Goal: Transaction & Acquisition: Purchase product/service

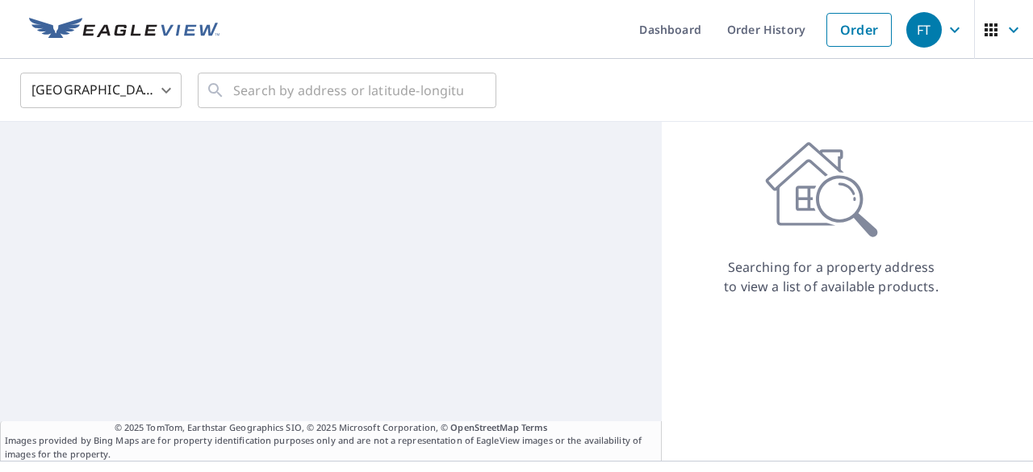
click at [156, 99] on body "FT FT Dashboard Order History Order FT United States US ​ ​ © 2025 TomTom, Eart…" at bounding box center [516, 236] width 1033 height 472
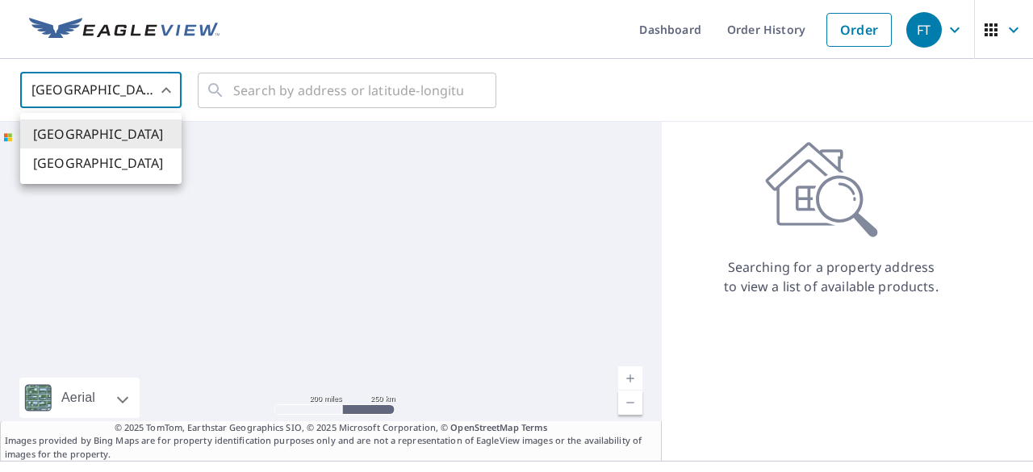
click at [123, 162] on li "[GEOGRAPHIC_DATA]" at bounding box center [100, 162] width 161 height 29
type input "CA"
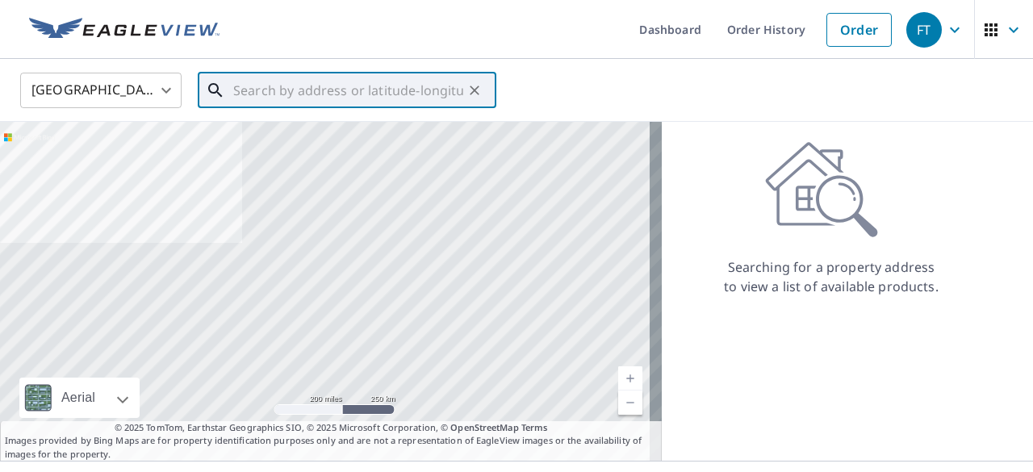
click at [262, 88] on input "text" at bounding box center [348, 90] width 230 height 45
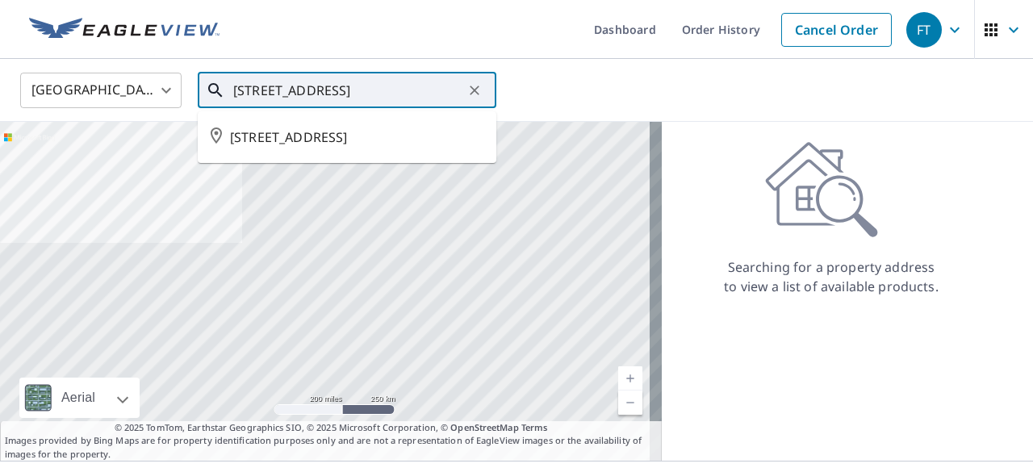
type input "[STREET_ADDRESS]"
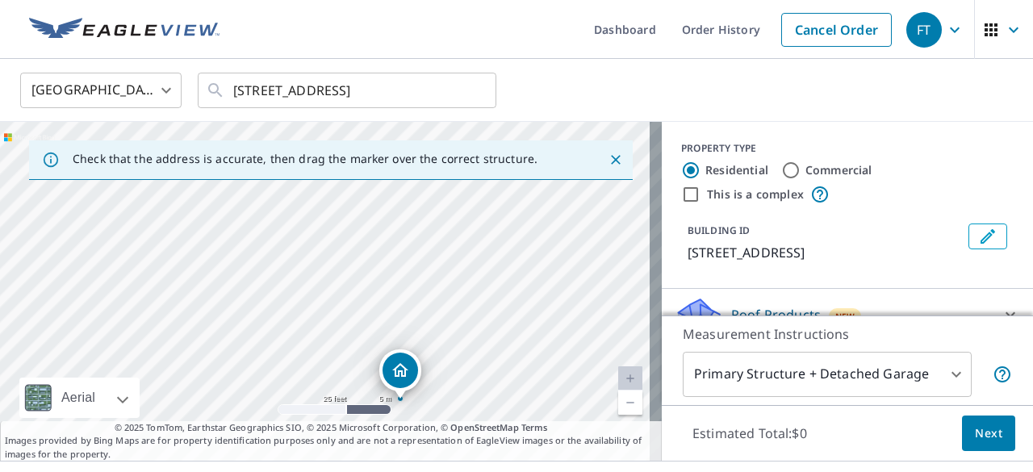
drag, startPoint x: 494, startPoint y: 317, endPoint x: 392, endPoint y: 398, distance: 130.3
click at [392, 398] on div "[STREET_ADDRESS]" at bounding box center [330, 291] width 661 height 339
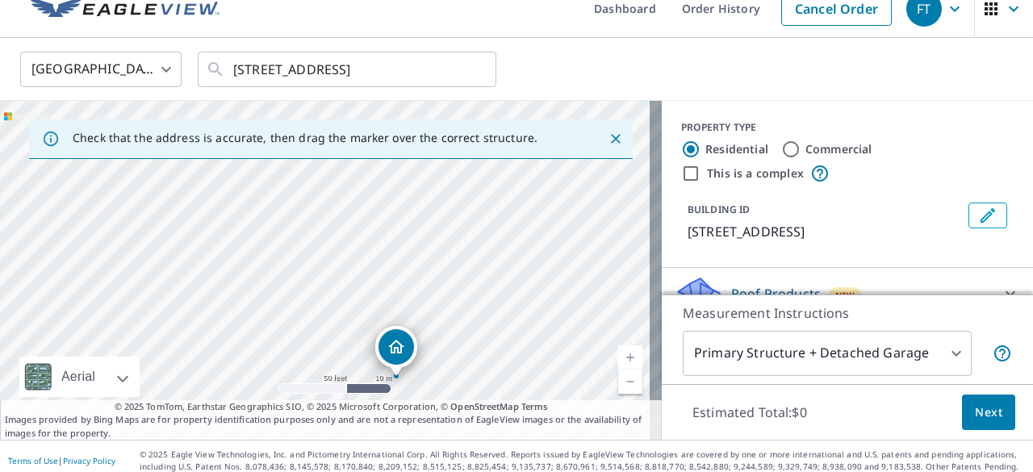
scroll to position [29, 0]
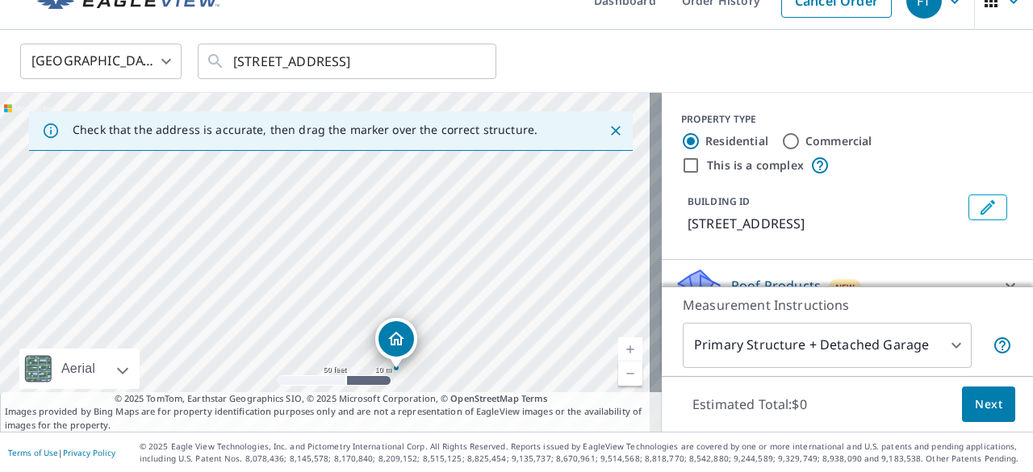
click at [947, 344] on body "FT FT Dashboard Order History Cancel Order FT Canada CA ​ [STREET_ADDRESS] ​ Ch…" at bounding box center [516, 236] width 1033 height 472
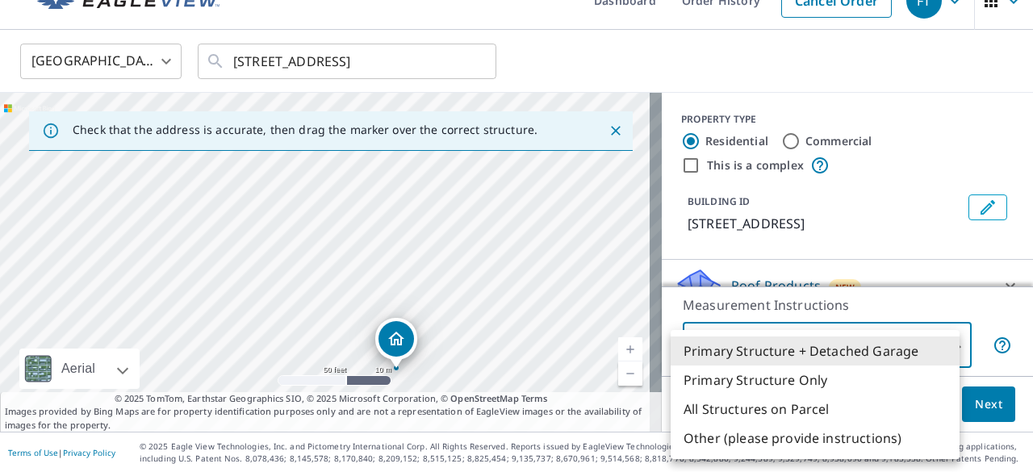
click at [773, 382] on li "Primary Structure Only" at bounding box center [814, 379] width 289 height 29
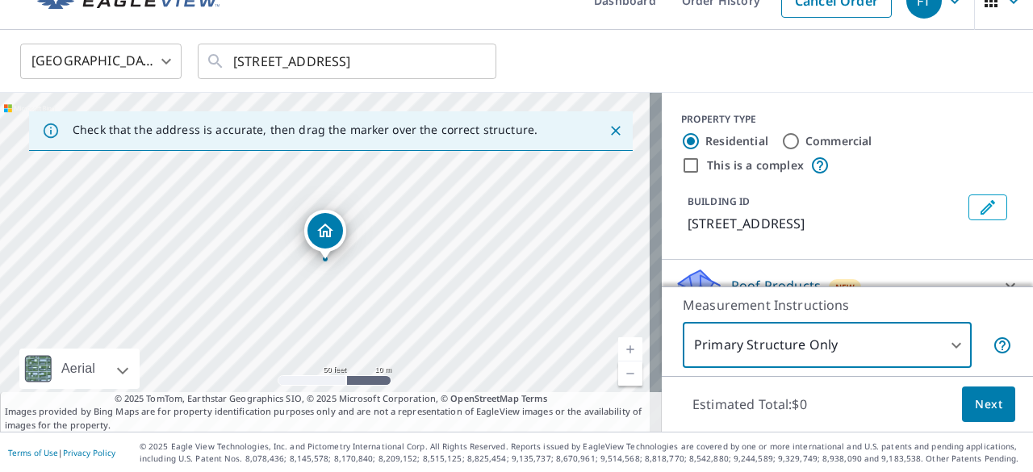
click at [941, 341] on body "FT FT Dashboard Order History Cancel Order FT Canada CA ​ [STREET_ADDRESS] ​ Ch…" at bounding box center [516, 236] width 1033 height 472
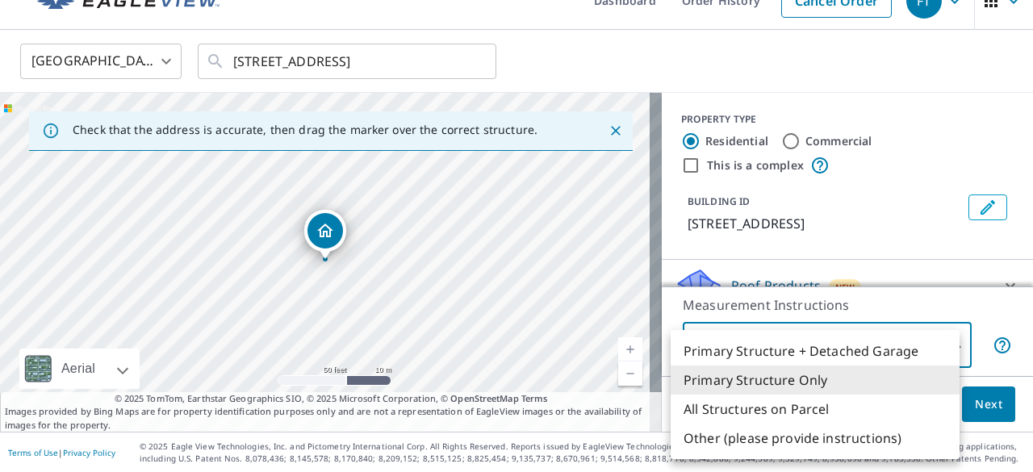
click at [826, 415] on li "All Structures on Parcel" at bounding box center [814, 408] width 289 height 29
type input "3"
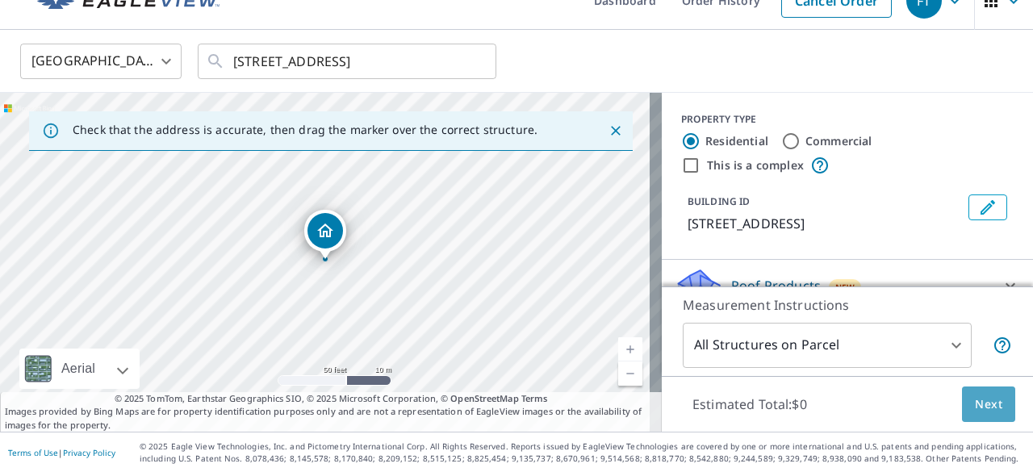
click at [982, 411] on span "Next" at bounding box center [987, 404] width 27 height 20
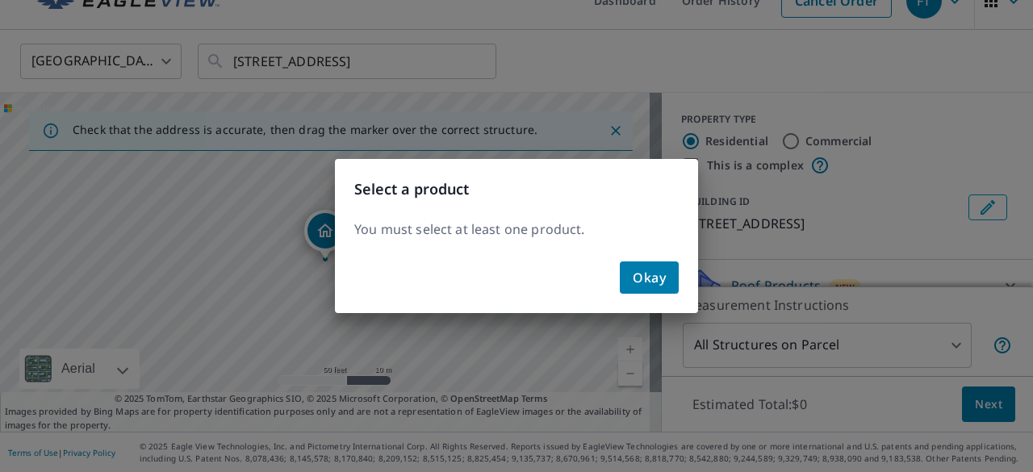
click at [639, 284] on span "Okay" at bounding box center [648, 277] width 33 height 23
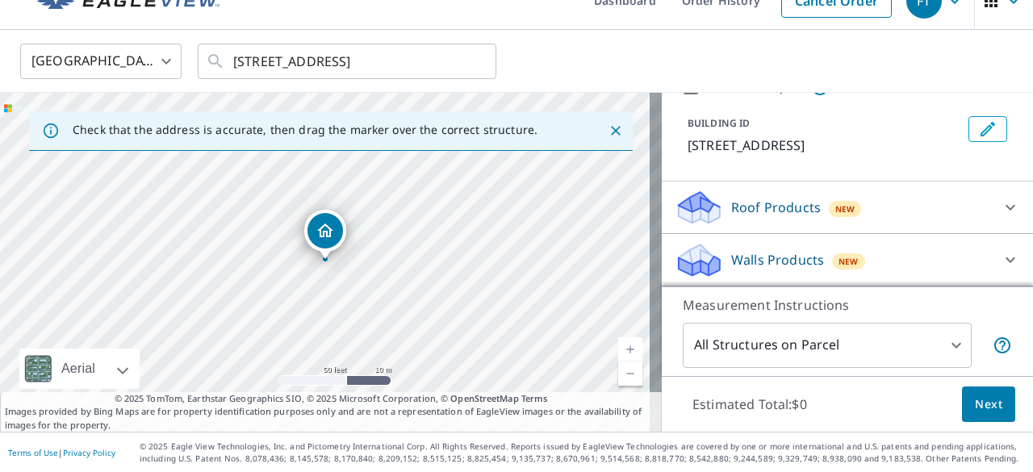
click at [704, 207] on icon at bounding box center [698, 212] width 41 height 19
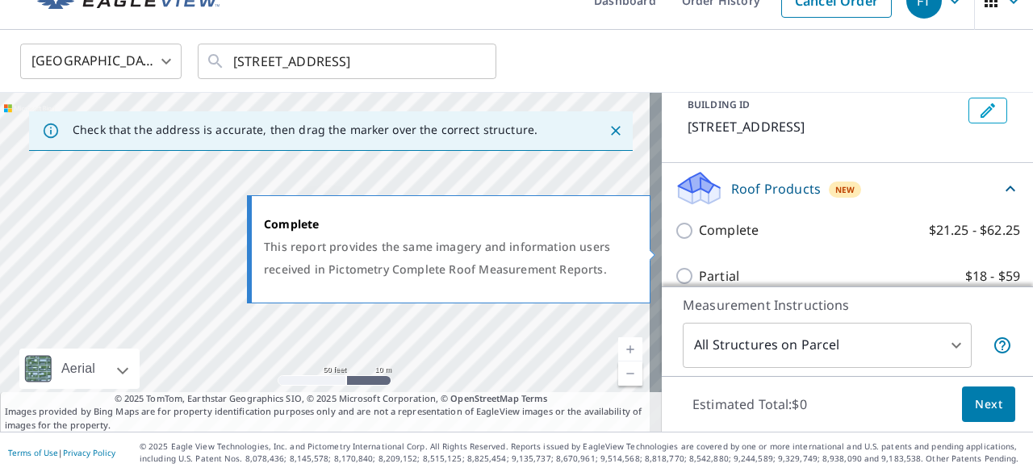
click at [676, 240] on input "Complete $21.25 - $62.25" at bounding box center [686, 230] width 24 height 19
checkbox input "true"
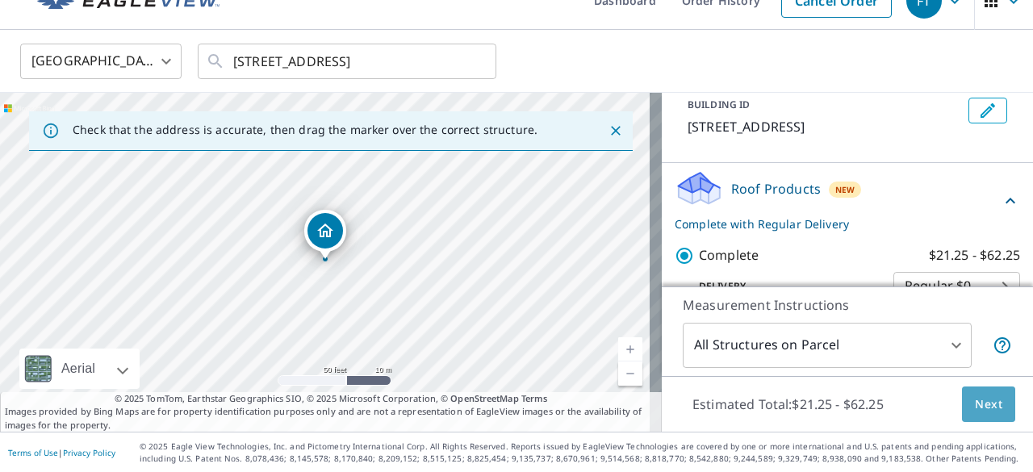
click at [994, 403] on button "Next" at bounding box center [988, 404] width 53 height 36
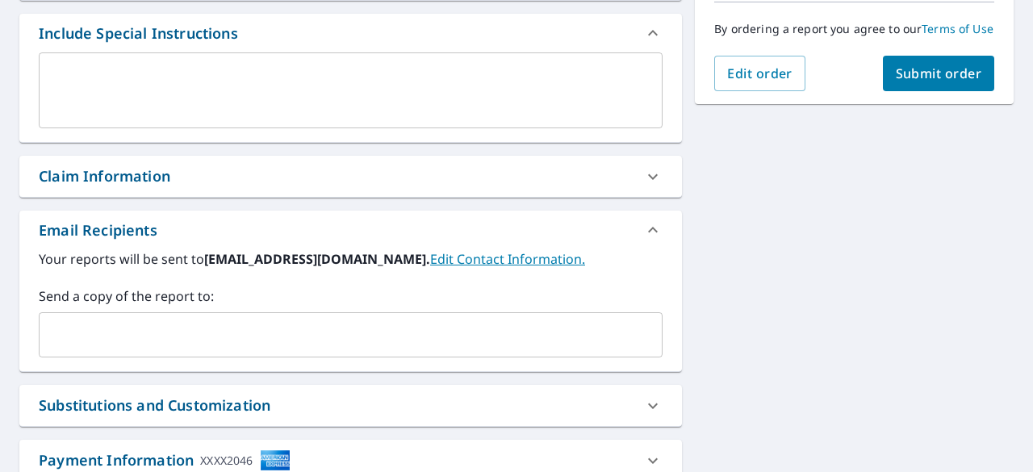
scroll to position [432, 0]
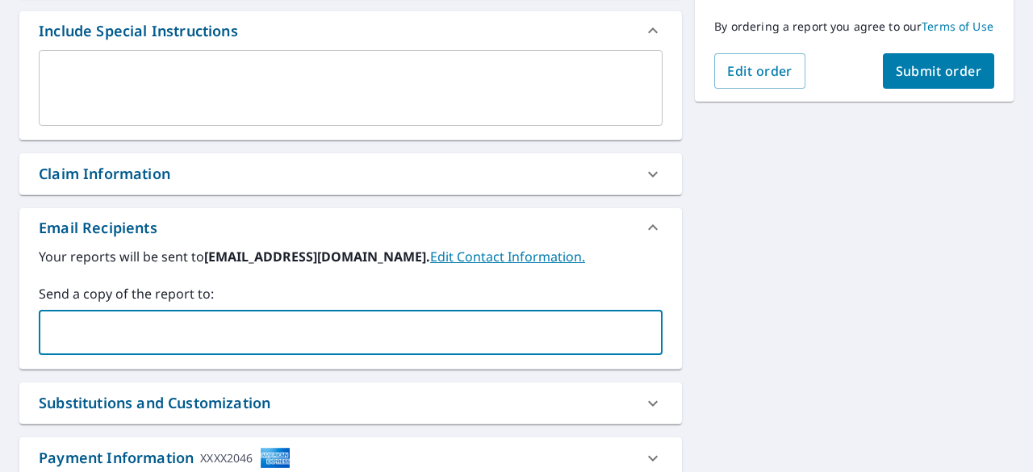
click at [215, 326] on input "text" at bounding box center [338, 332] width 585 height 31
type input "[PERSON_NAME][EMAIL_ADDRESS][DOMAIN_NAME]"
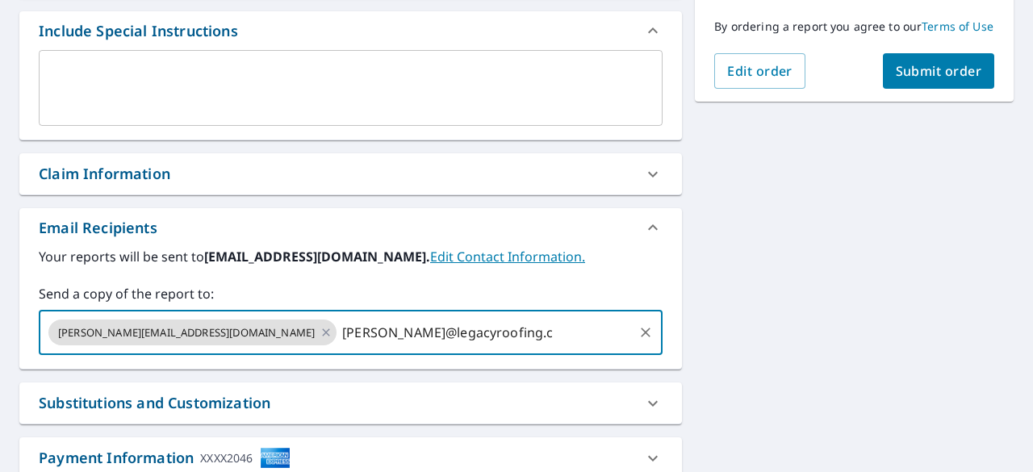
type input "[PERSON_NAME][EMAIL_ADDRESS][DOMAIN_NAME]"
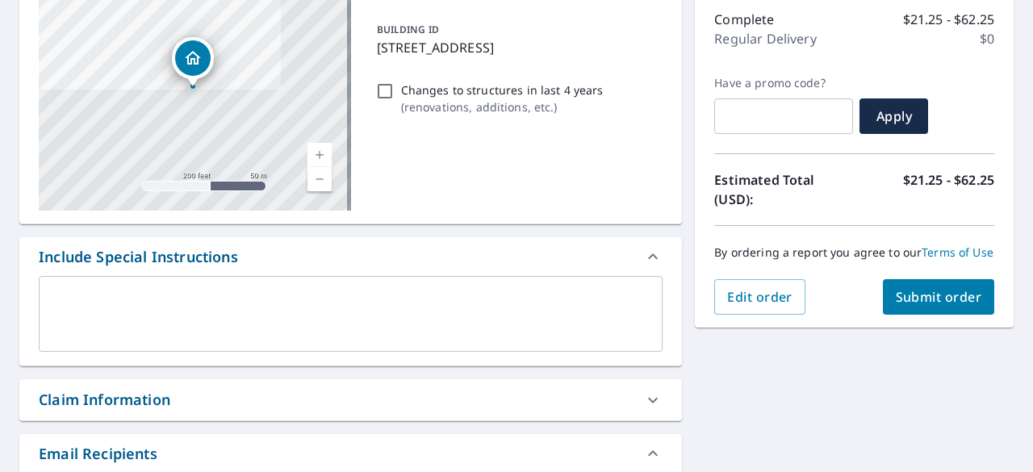
scroll to position [323, 0]
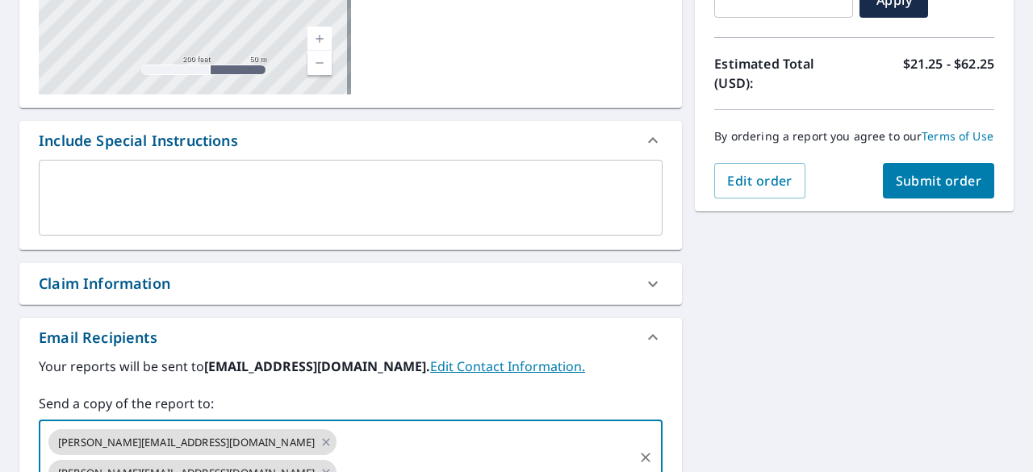
click at [914, 211] on div "Order Summary Complete $21.25 - $62.25 Regular Delivery $0 Have a promo code? ​…" at bounding box center [854, 25] width 319 height 372
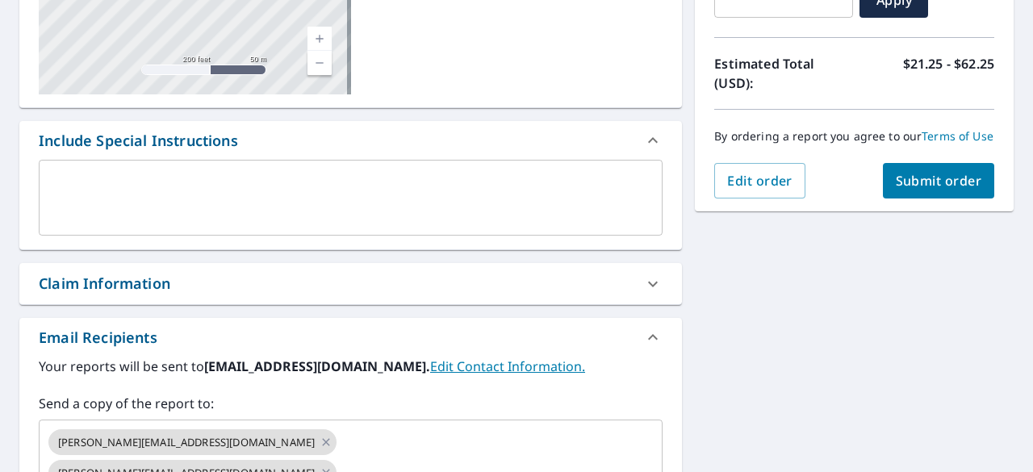
click at [915, 190] on span "Submit order" at bounding box center [938, 181] width 86 height 18
